Goal: Information Seeking & Learning: Learn about a topic

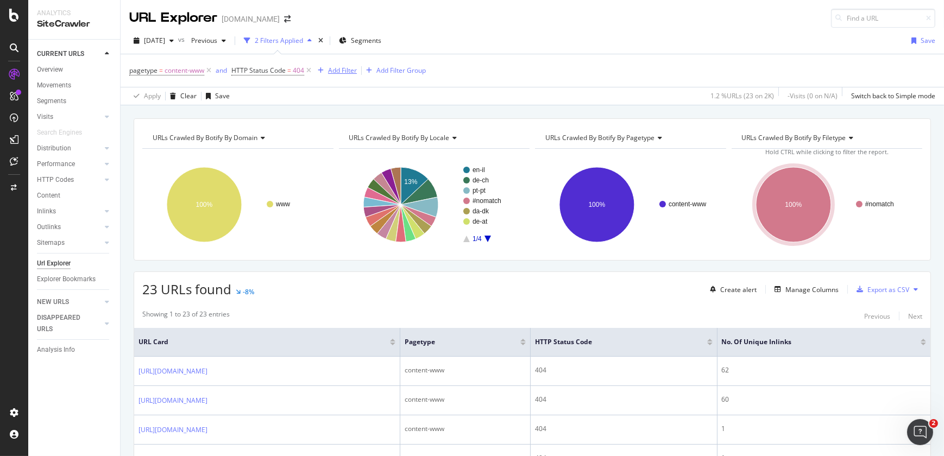
click at [342, 71] on div "Add Filter" at bounding box center [342, 70] width 29 height 9
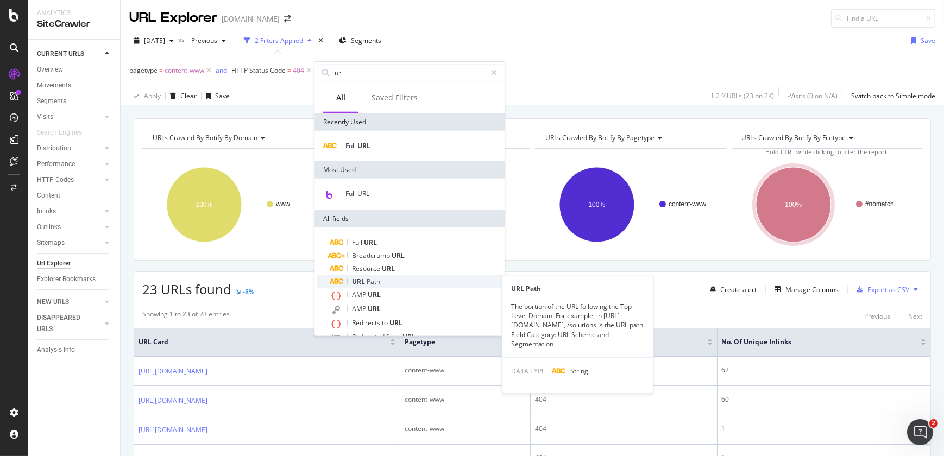
type input "url"
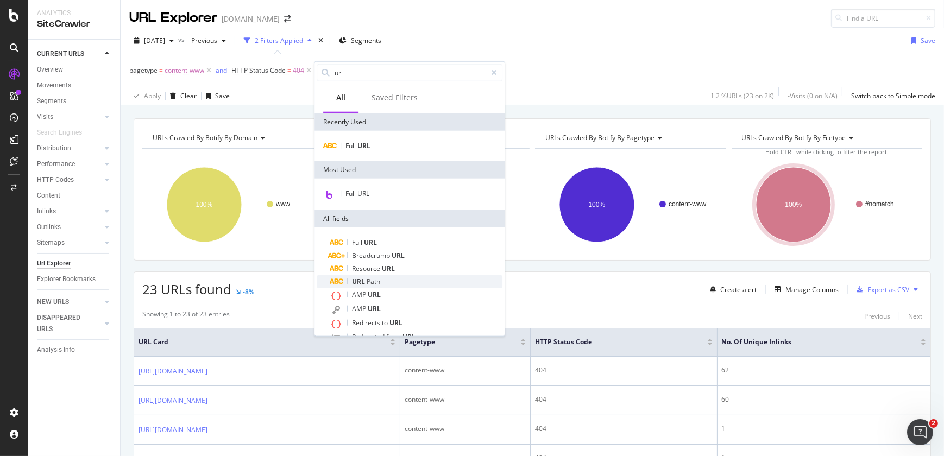
click at [386, 278] on div "URL Path" at bounding box center [416, 281] width 173 height 13
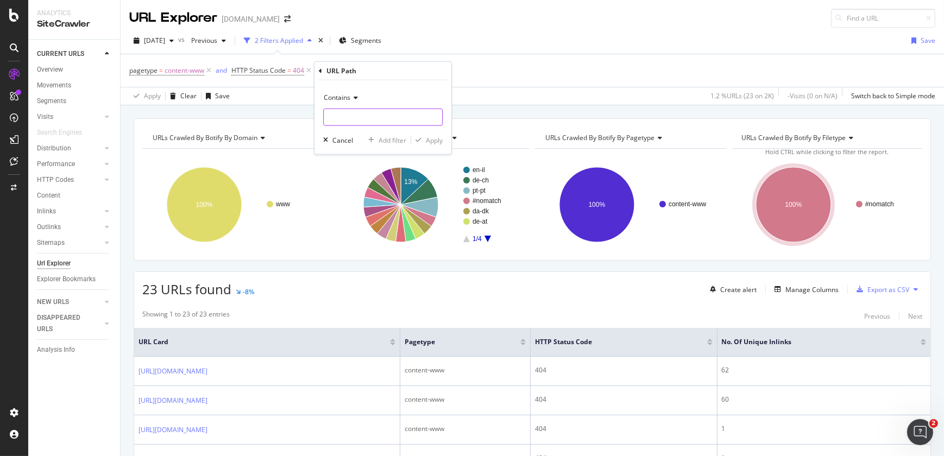
click at [345, 119] on input "text" at bounding box center [383, 117] width 118 height 17
click at [344, 99] on span "Contains" at bounding box center [337, 97] width 27 height 9
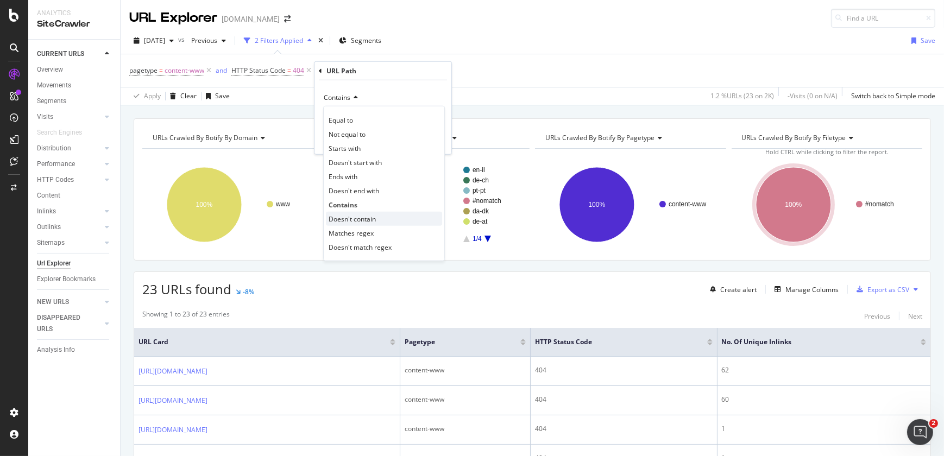
click at [349, 214] on span "Doesn't contain" at bounding box center [352, 218] width 47 height 9
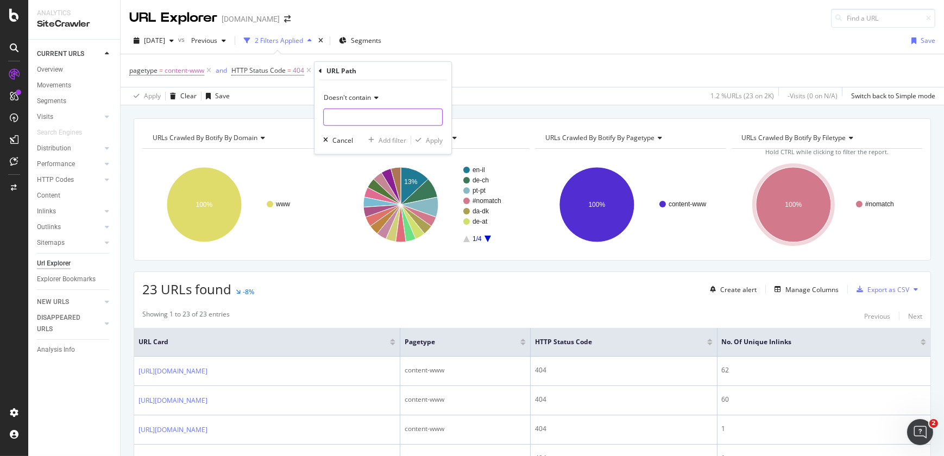
click at [338, 120] on input "text" at bounding box center [383, 117] width 118 height 17
type input "/con"
click at [433, 143] on div "Apply" at bounding box center [434, 139] width 17 height 9
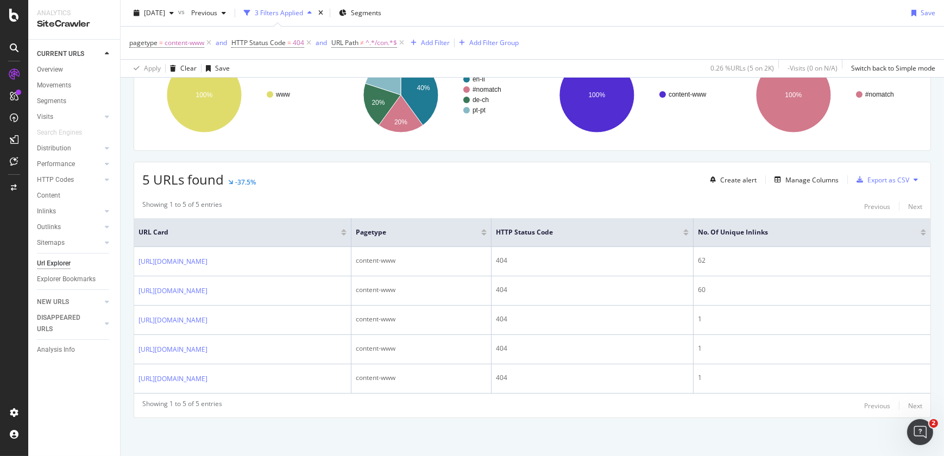
scroll to position [161, 0]
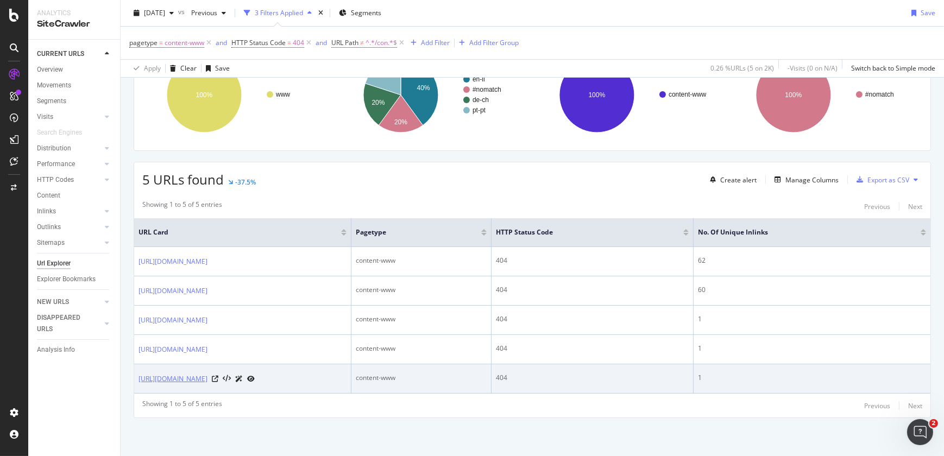
click at [207, 374] on link "[URL][DOMAIN_NAME]" at bounding box center [173, 379] width 69 height 11
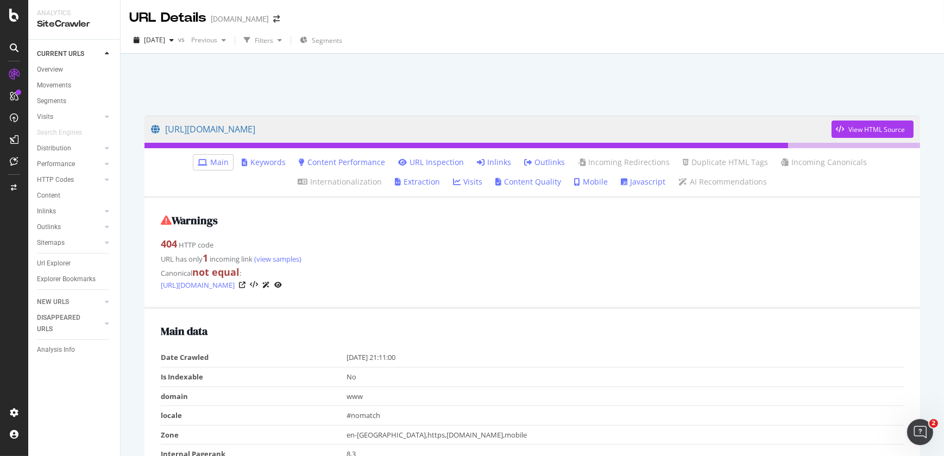
click at [477, 158] on link "Inlinks" at bounding box center [494, 162] width 34 height 11
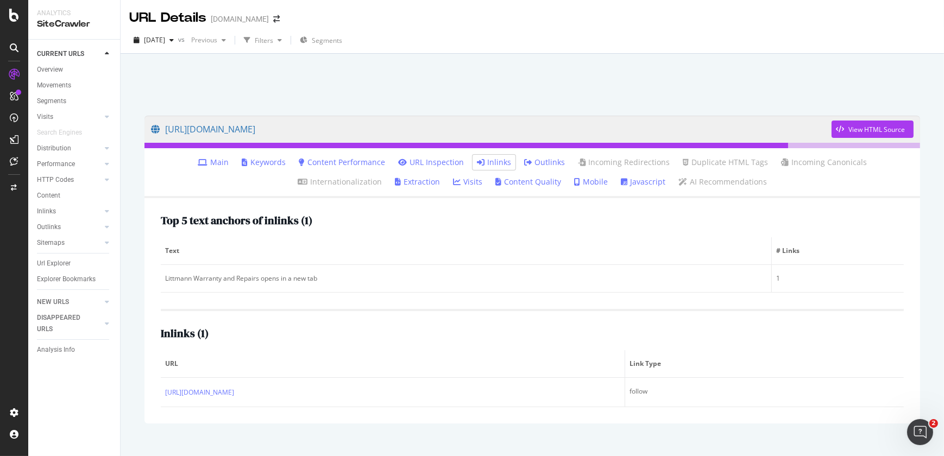
click at [477, 158] on link "Inlinks" at bounding box center [494, 162] width 34 height 11
